Goal: Find specific page/section: Find specific page/section

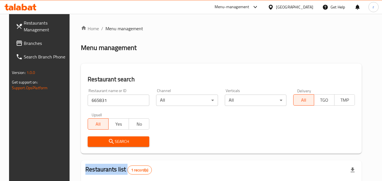
click at [37, 26] on span "Restaurants Management" at bounding box center [46, 26] width 45 height 14
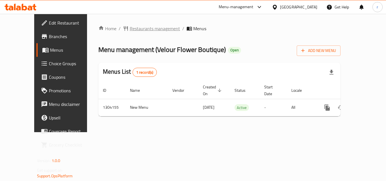
click at [130, 29] on span "Restaurants management" at bounding box center [155, 28] width 50 height 7
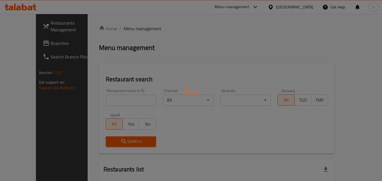
click at [126, 96] on div at bounding box center [191, 90] width 382 height 181
click at [128, 97] on div at bounding box center [191, 90] width 382 height 181
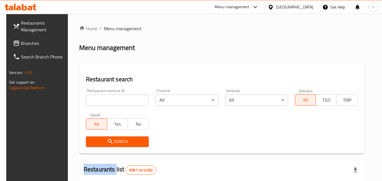
click at [128, 97] on div "Home / Menu management Menu management Restaurant search Restaurant name or ID …" at bounding box center [221, 183] width 285 height 316
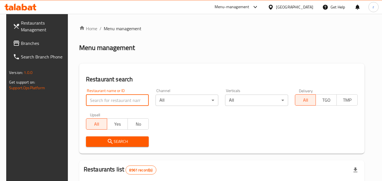
click at [129, 98] on input "search" at bounding box center [117, 100] width 63 height 11
paste input "703085"
type input "703085"
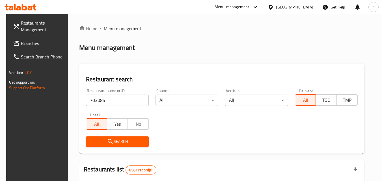
click at [107, 140] on icon "submit" at bounding box center [110, 141] width 7 height 7
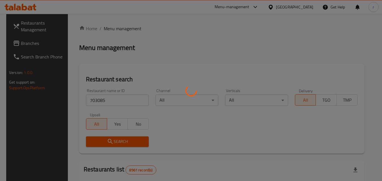
click at [107, 140] on div at bounding box center [191, 90] width 382 height 181
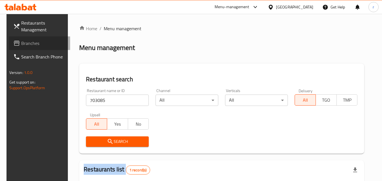
click at [30, 42] on span "Branches" at bounding box center [43, 43] width 45 height 7
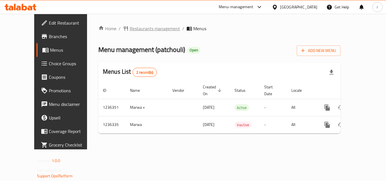
click at [133, 29] on span "Restaurants management" at bounding box center [155, 28] width 50 height 7
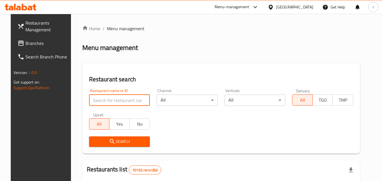
click at [125, 100] on input "search" at bounding box center [119, 100] width 61 height 11
paste input "679049"
type input "679049"
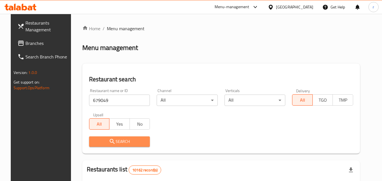
click at [104, 138] on button "Search" at bounding box center [119, 141] width 61 height 10
click at [104, 138] on div at bounding box center [191, 90] width 382 height 181
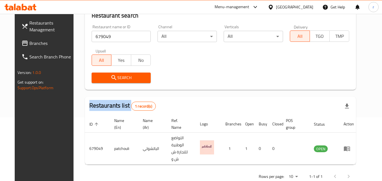
scroll to position [63, 0]
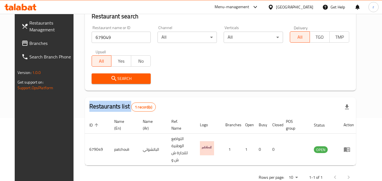
click at [122, 76] on span "Search" at bounding box center [121, 78] width 50 height 7
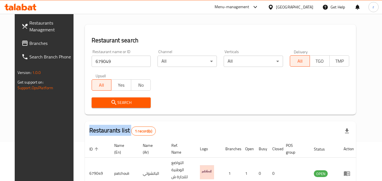
scroll to position [6, 0]
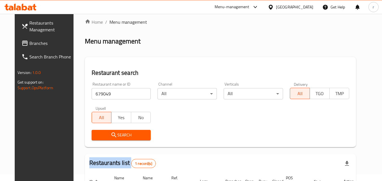
click at [29, 41] on span "Branches" at bounding box center [51, 43] width 45 height 7
